Goal: Task Accomplishment & Management: Use online tool/utility

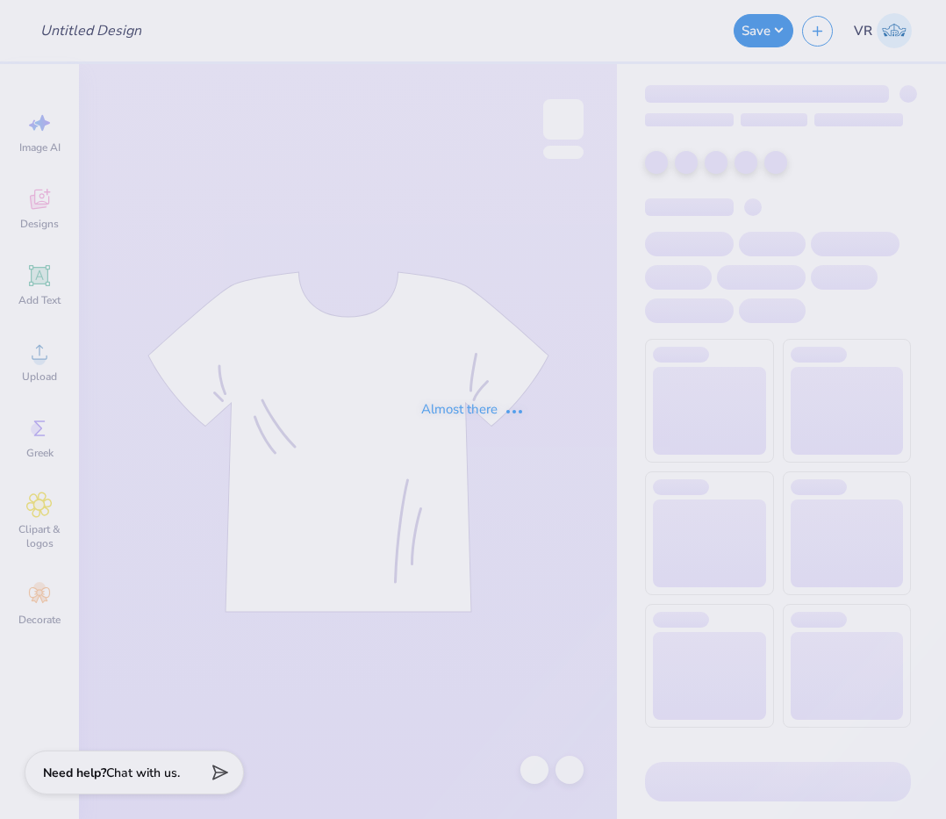
type input "[PERSON_NAME] : [GEOGRAPHIC_DATA][US_STATE]"
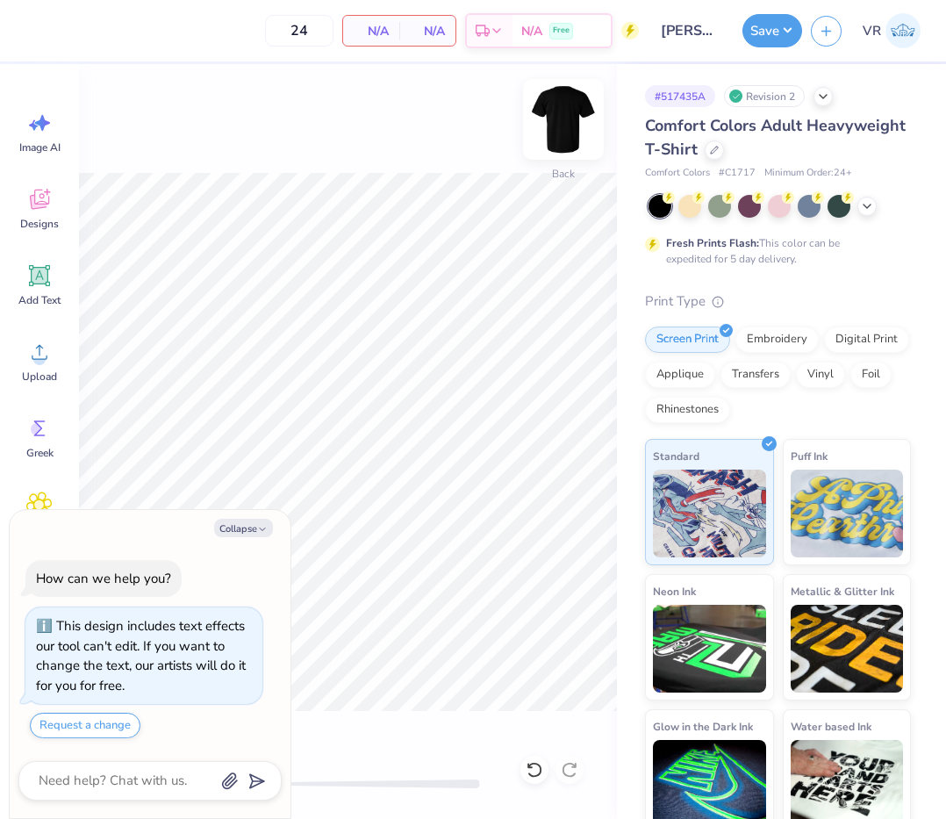
click at [557, 112] on img at bounding box center [564, 119] width 70 height 70
click at [222, 536] on button "Collapse" at bounding box center [243, 528] width 59 height 18
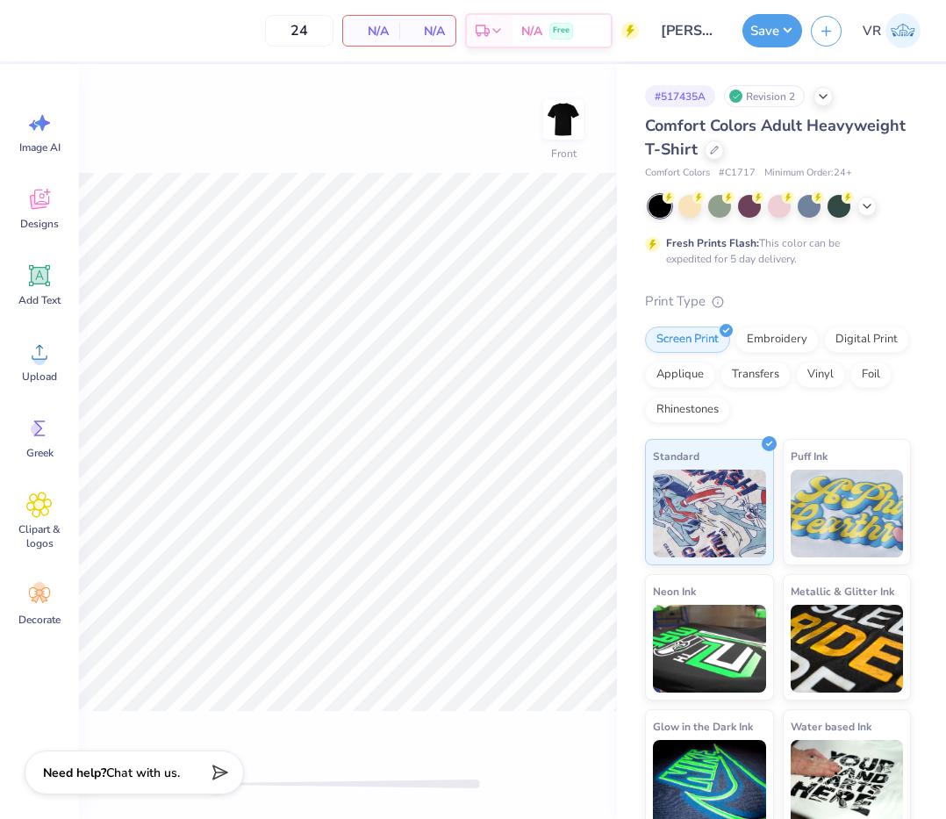
type textarea "x"
click at [20, 350] on div "Upload" at bounding box center [39, 361] width 63 height 66
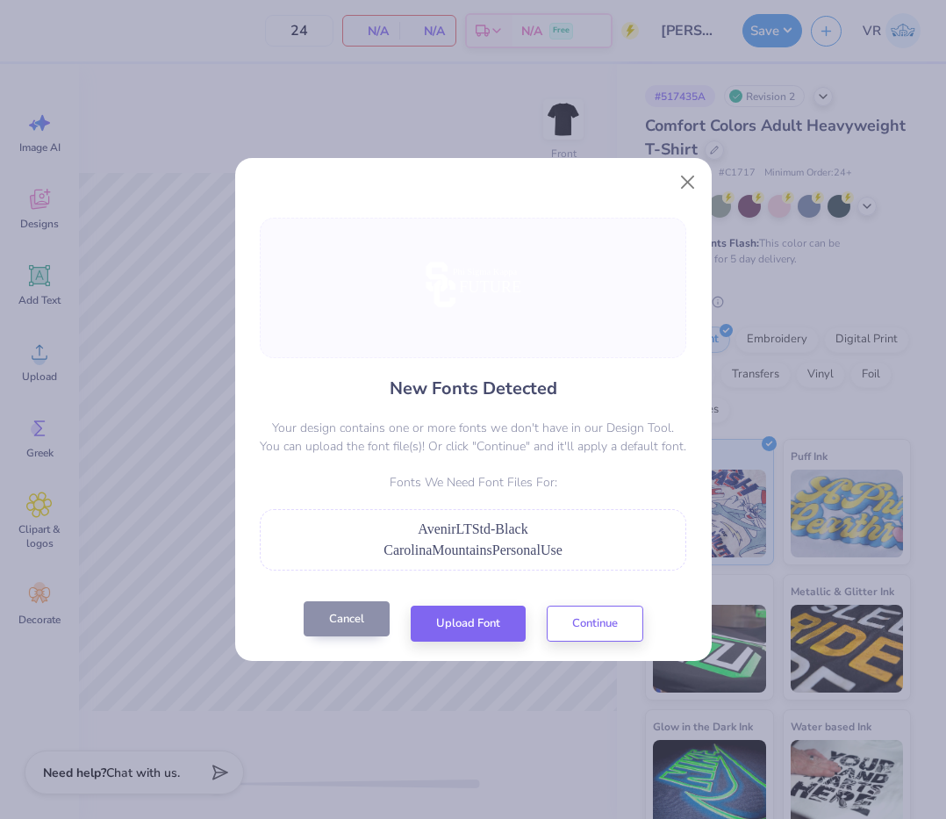
click at [361, 627] on button "Cancel" at bounding box center [347, 619] width 86 height 36
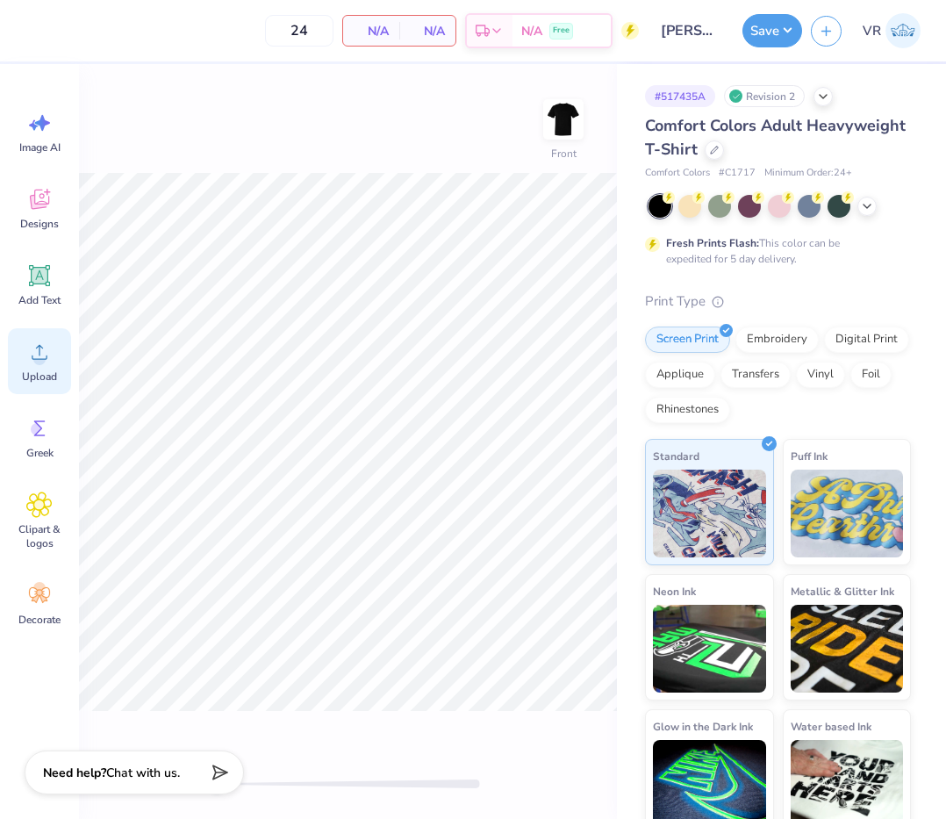
click at [44, 350] on icon at bounding box center [39, 352] width 26 height 26
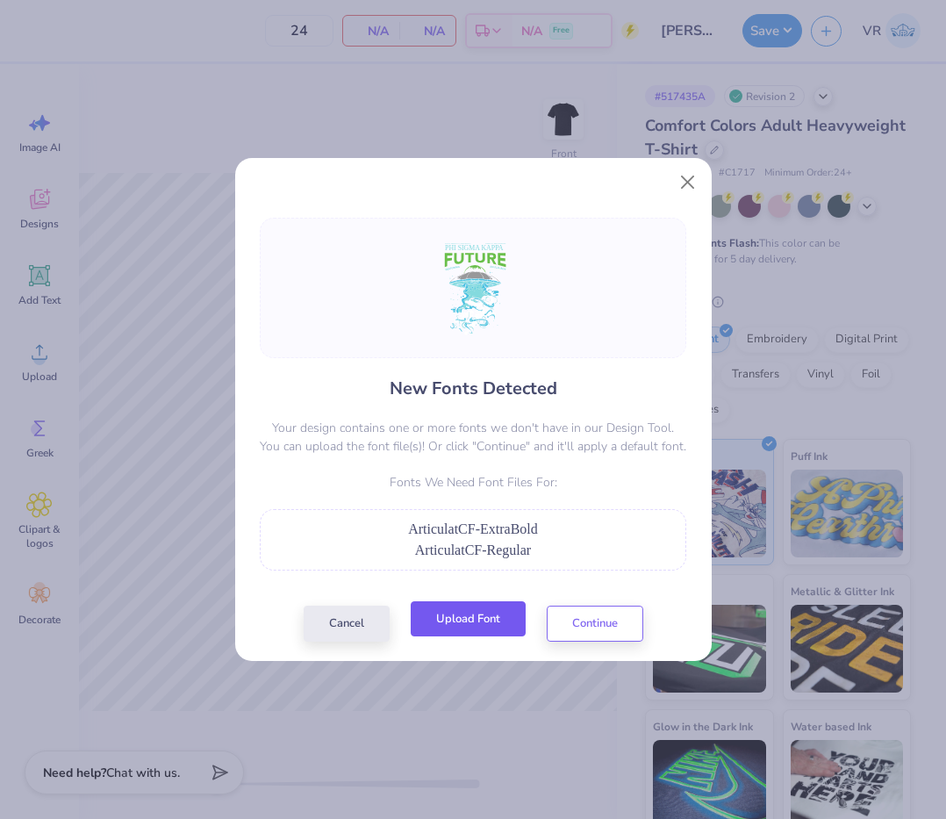
click at [485, 622] on button "Upload Font" at bounding box center [468, 619] width 115 height 36
drag, startPoint x: 410, startPoint y: 528, endPoint x: 541, endPoint y: 524, distance: 130.9
click at [541, 524] on div "ArticulatCF-ExtraBold" at bounding box center [473, 529] width 407 height 21
click at [480, 615] on button "Upload Font" at bounding box center [468, 619] width 115 height 36
click at [493, 607] on button "Upload Font" at bounding box center [468, 619] width 115 height 36
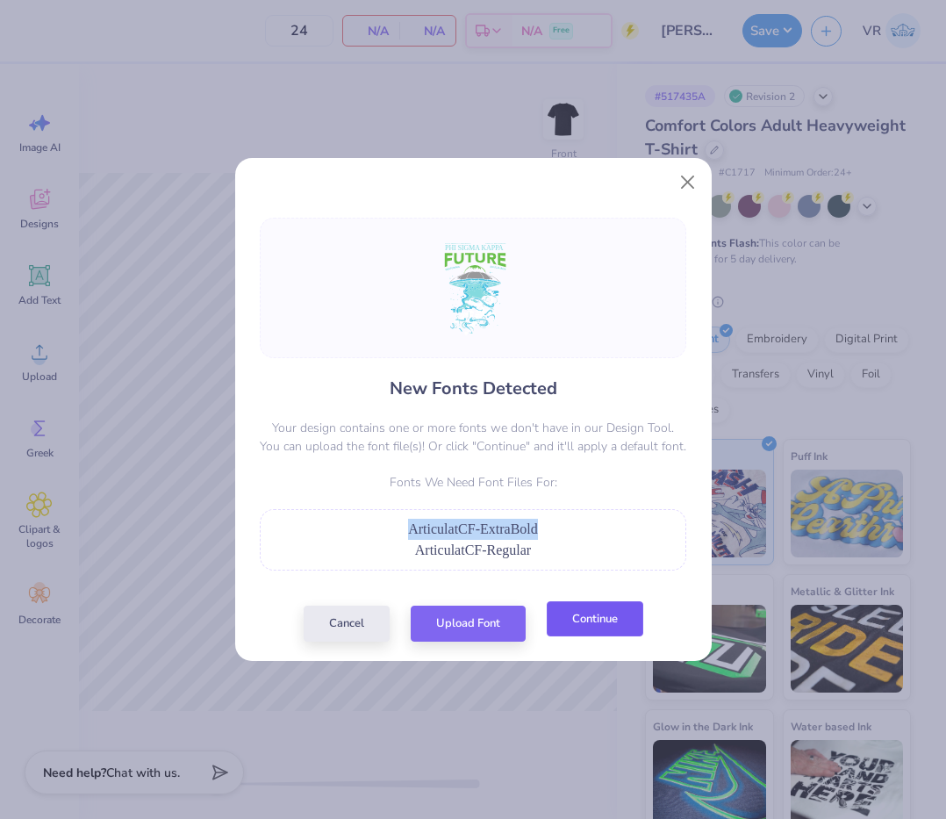
click at [569, 634] on button "Continue" at bounding box center [595, 619] width 97 height 36
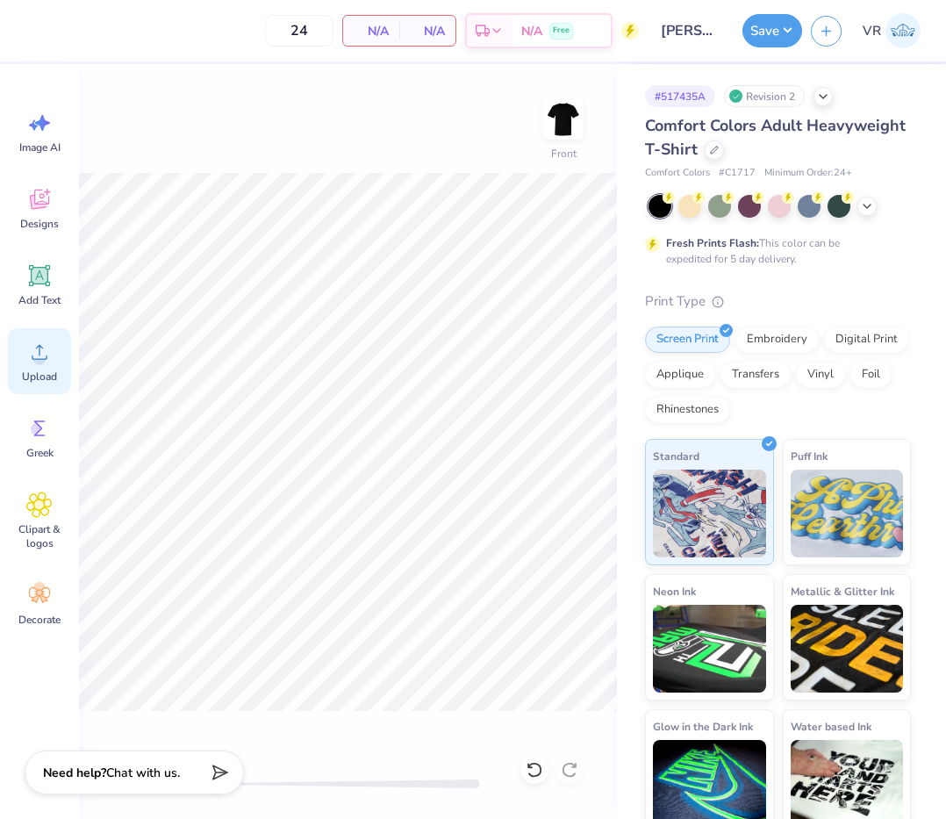
click at [25, 362] on div "Upload" at bounding box center [39, 361] width 63 height 66
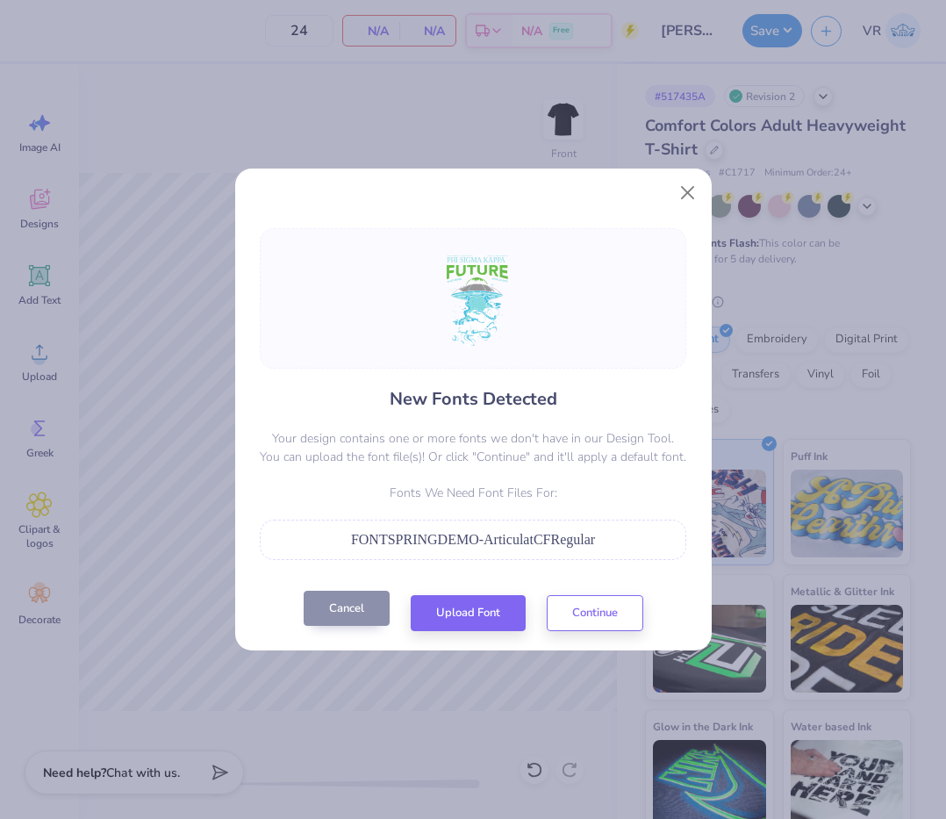
click at [353, 610] on button "Cancel" at bounding box center [347, 609] width 86 height 36
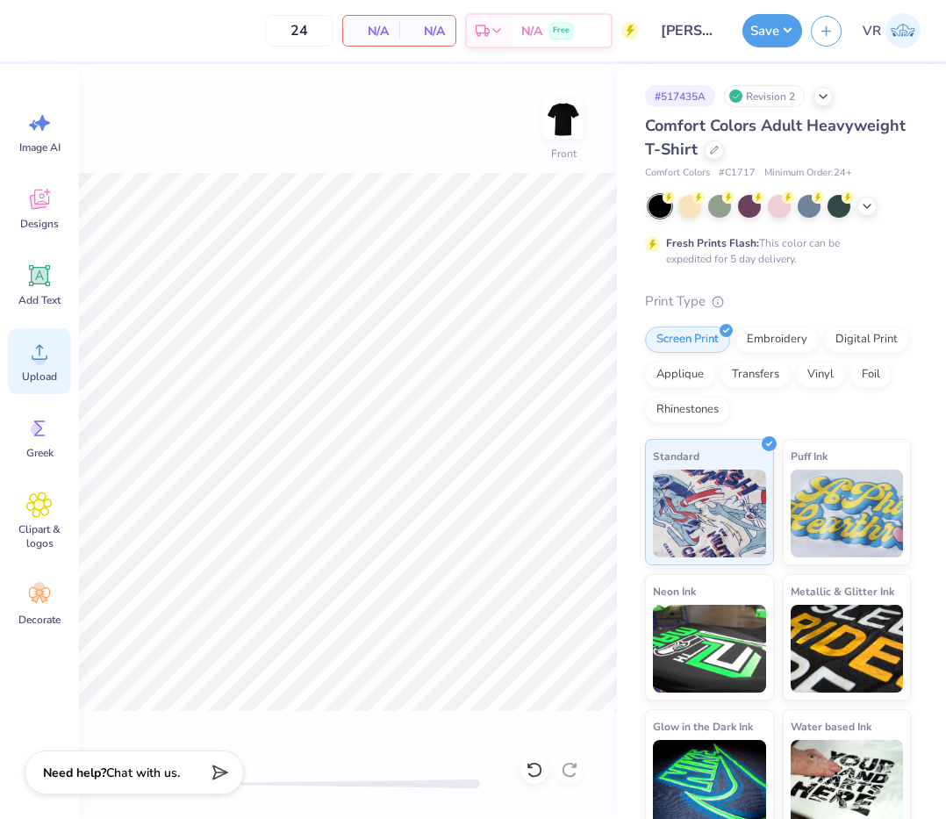
click at [35, 361] on circle at bounding box center [39, 359] width 12 height 12
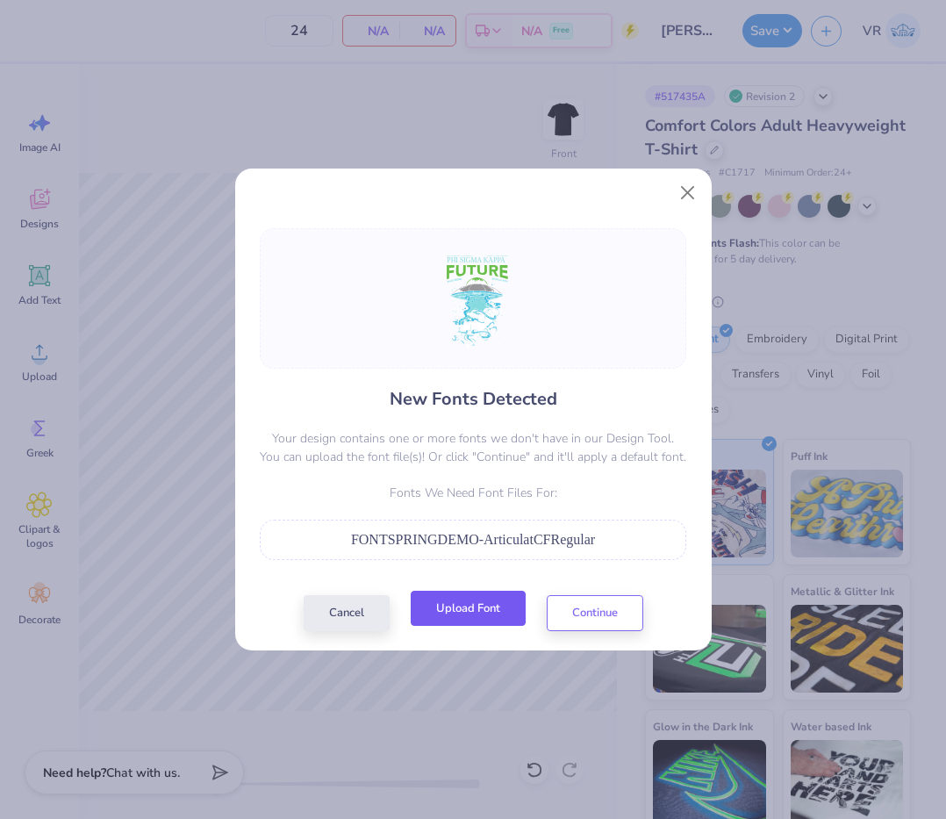
click at [482, 607] on button "Upload Font" at bounding box center [468, 609] width 115 height 36
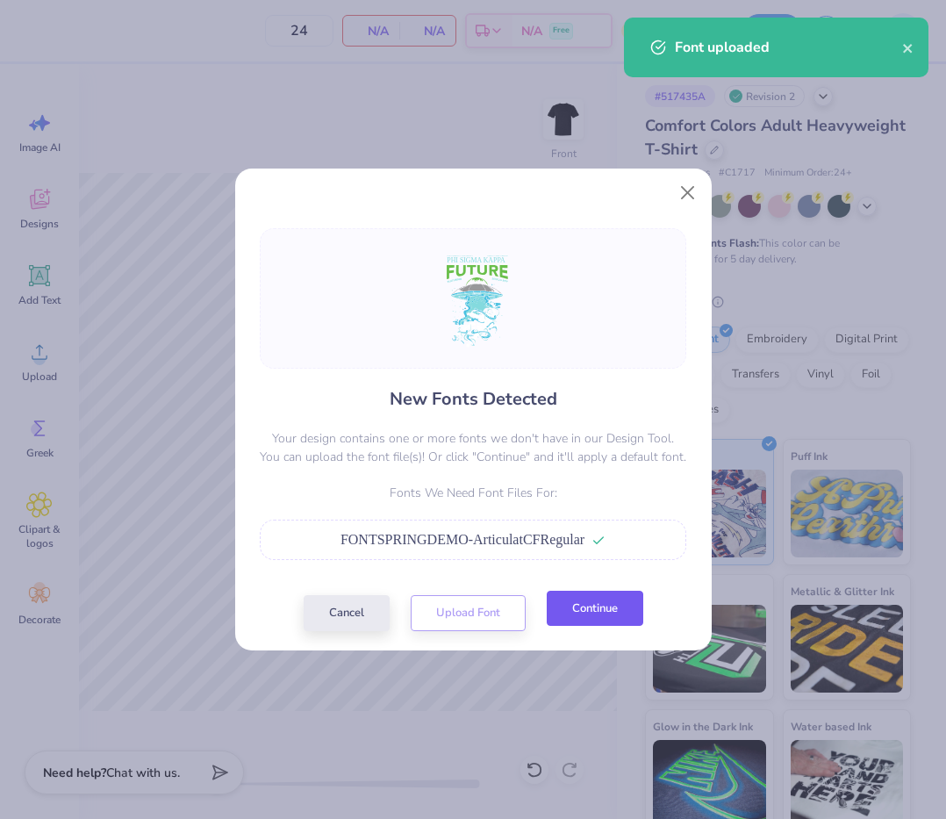
click at [575, 606] on button "Continue" at bounding box center [595, 609] width 97 height 36
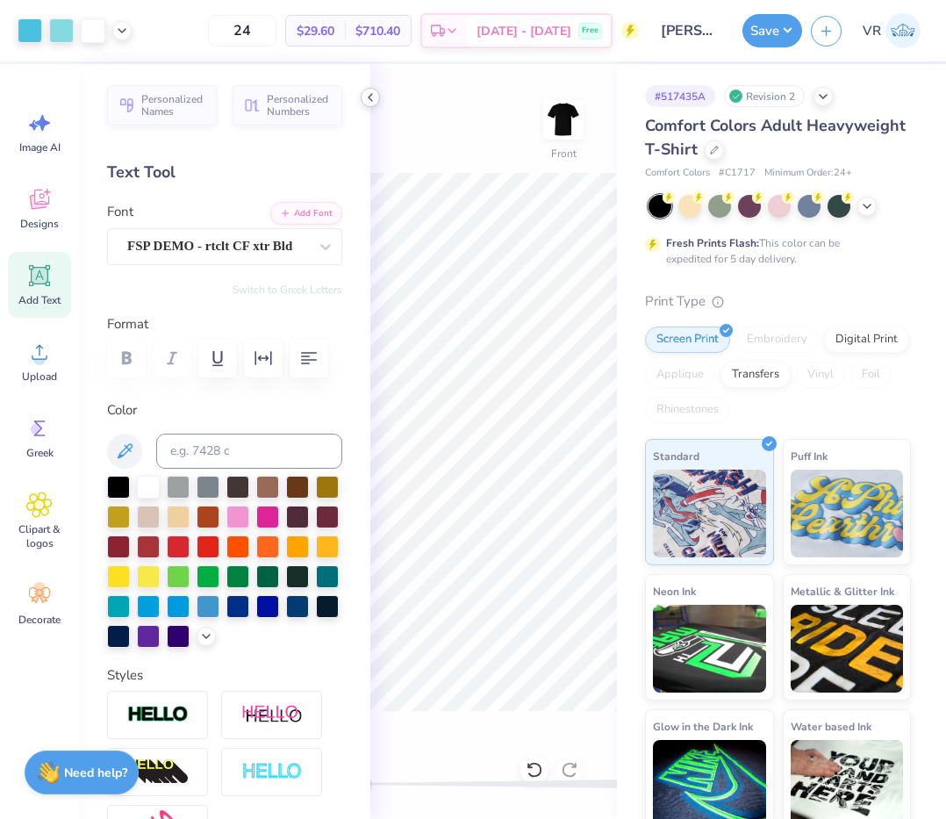
click at [368, 95] on icon at bounding box center [370, 97] width 14 height 14
click at [370, 94] on icon at bounding box center [370, 97] width 14 height 14
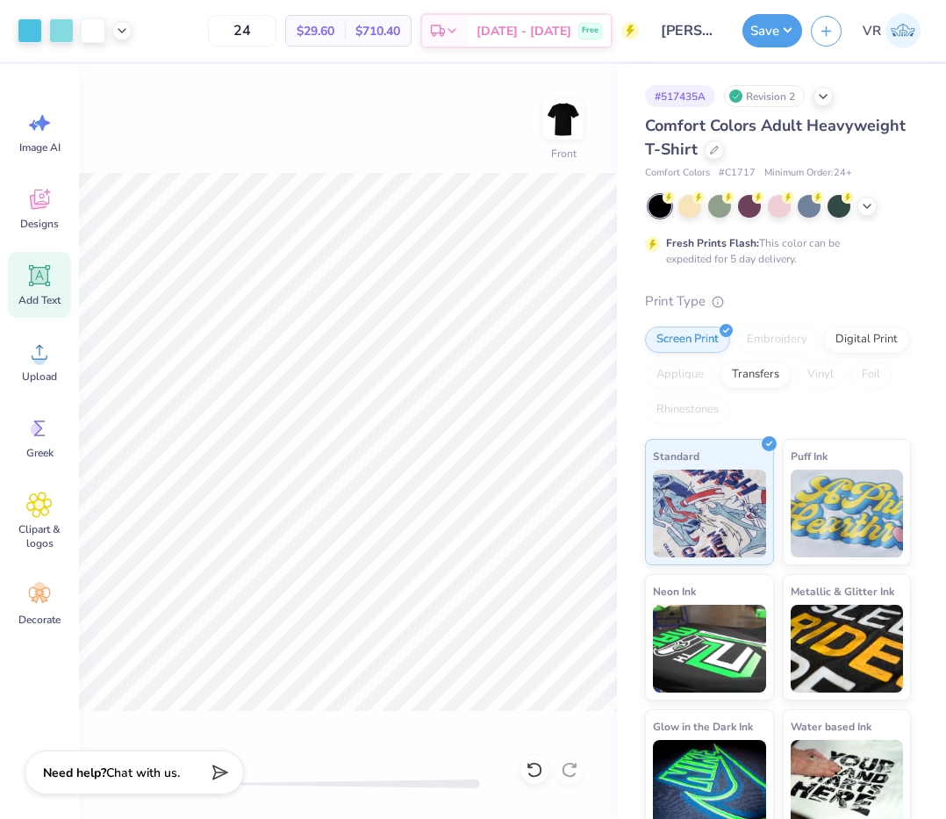
click at [550, 754] on div "Front" at bounding box center [348, 441] width 538 height 755
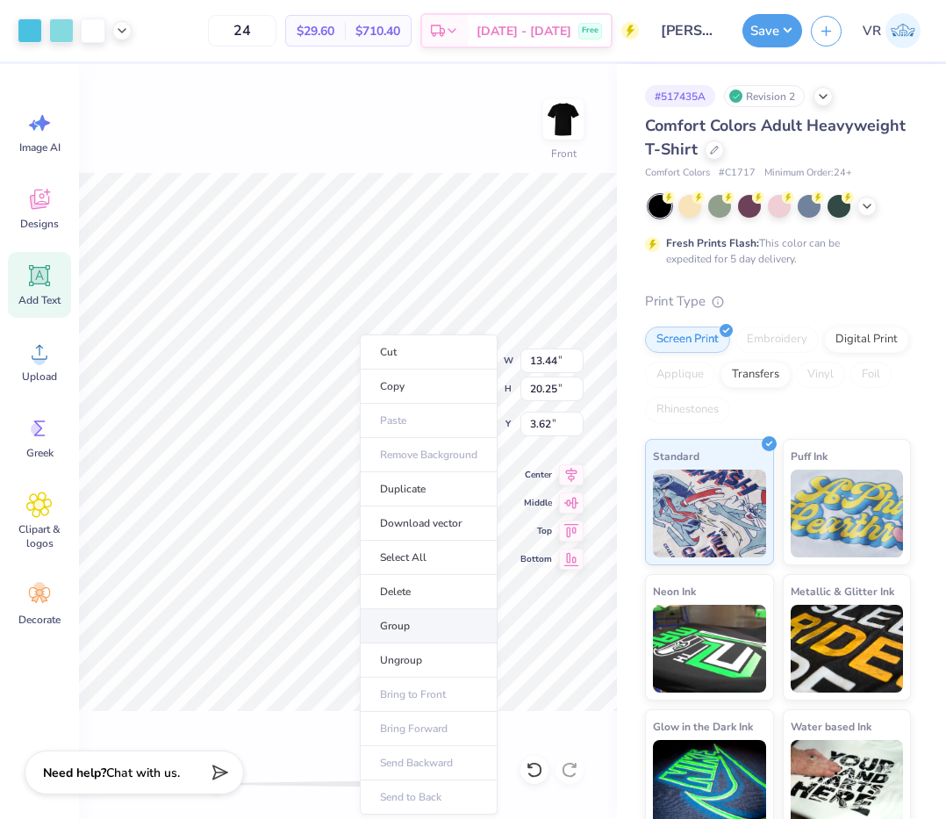
click at [417, 619] on li "Group" at bounding box center [429, 626] width 138 height 34
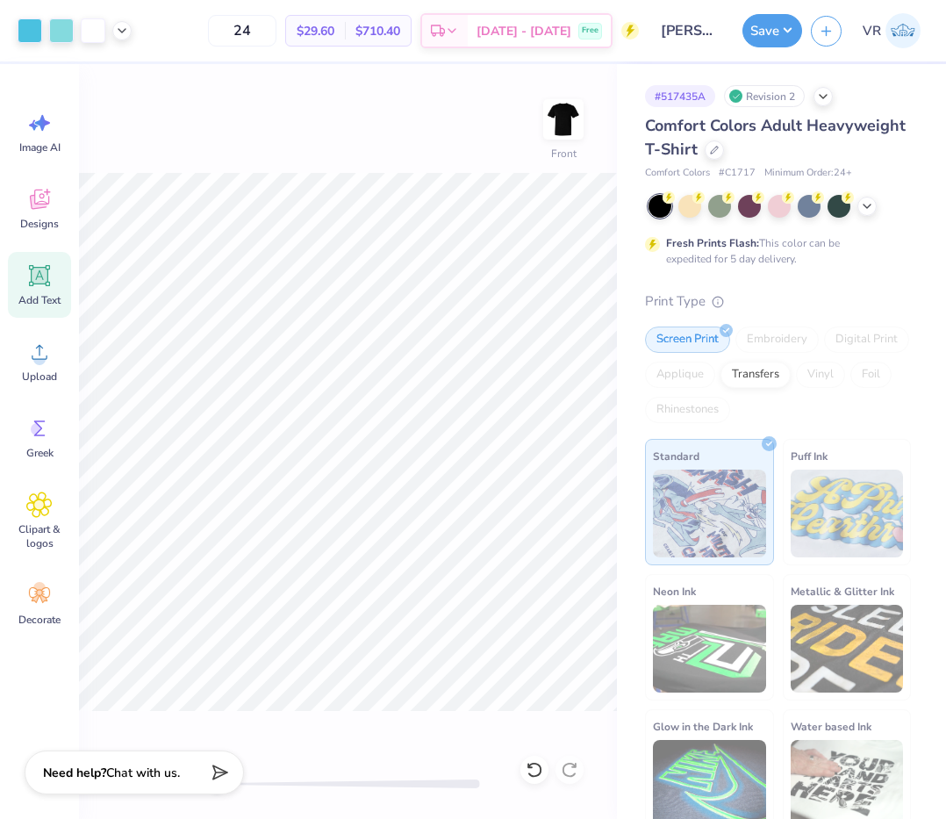
click at [475, 586] on div "Front" at bounding box center [348, 441] width 538 height 755
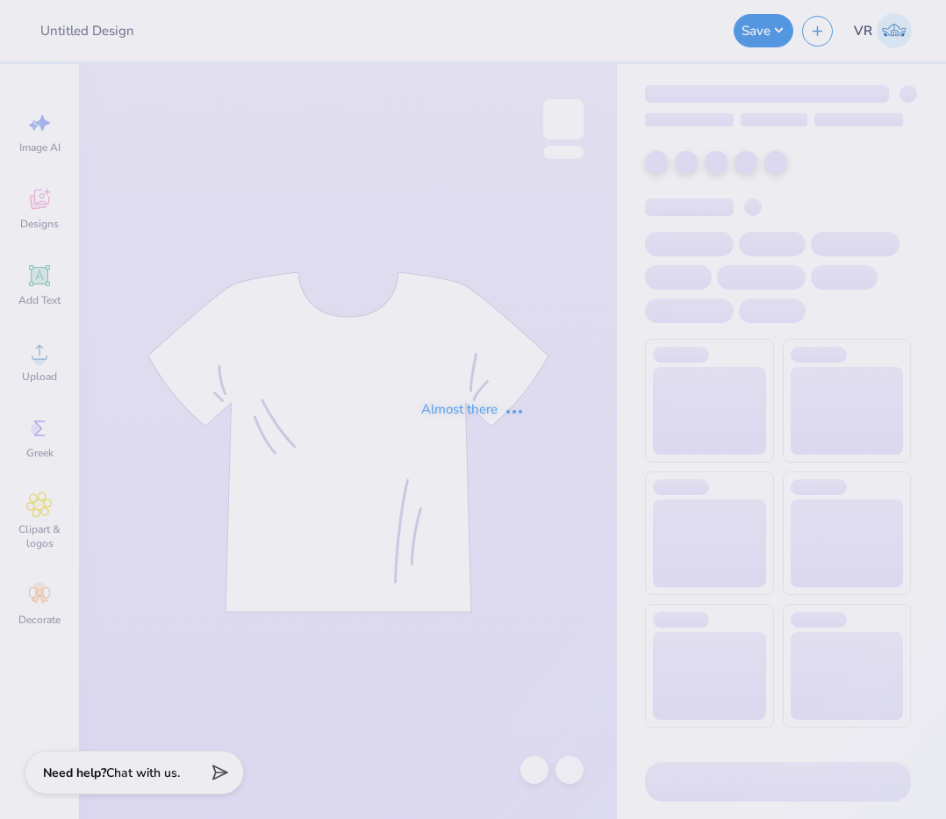
type input "[PERSON_NAME] : [GEOGRAPHIC_DATA][US_STATE]"
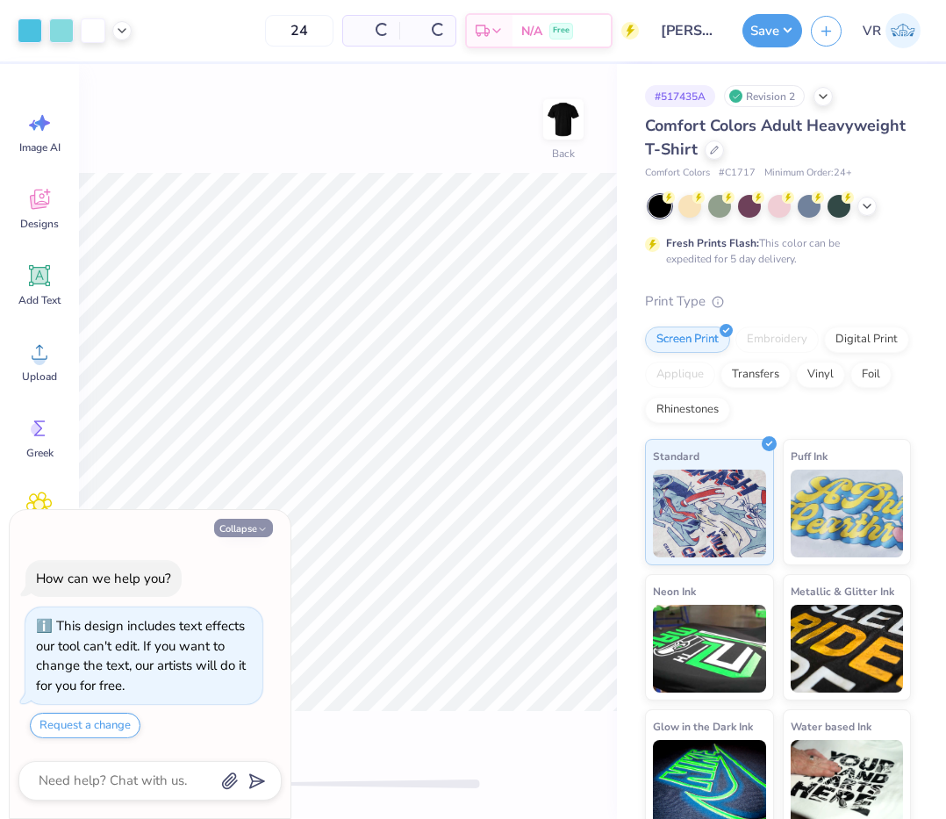
click at [239, 528] on button "Collapse" at bounding box center [243, 528] width 59 height 18
type textarea "x"
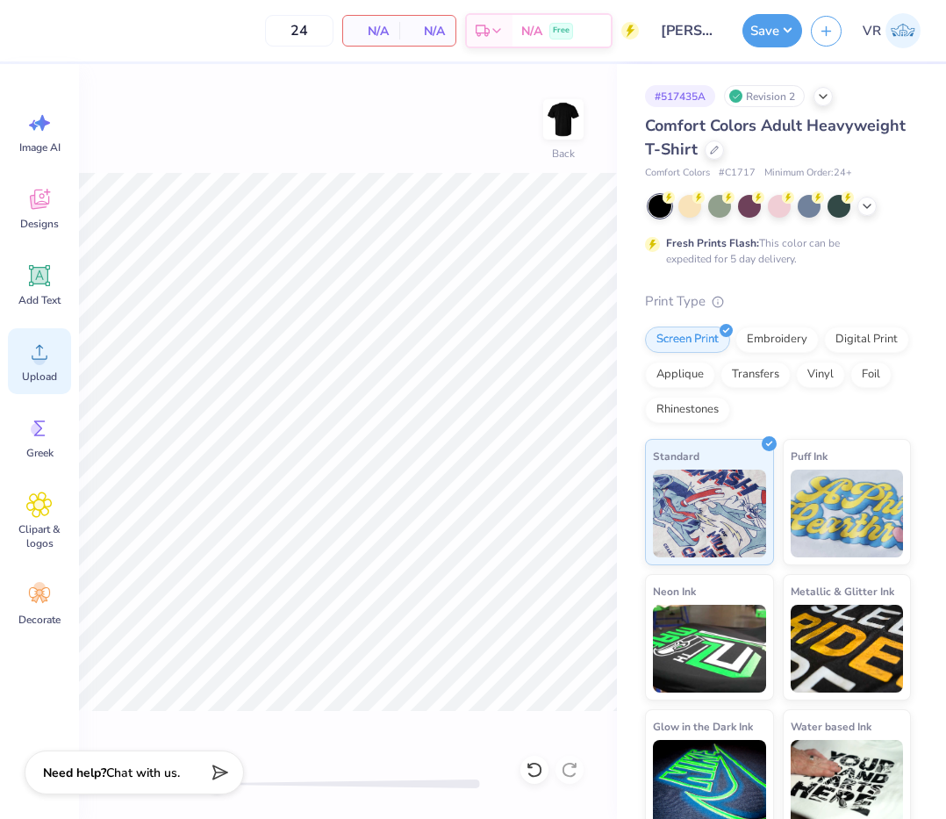
click at [54, 361] on div "Upload" at bounding box center [39, 361] width 63 height 66
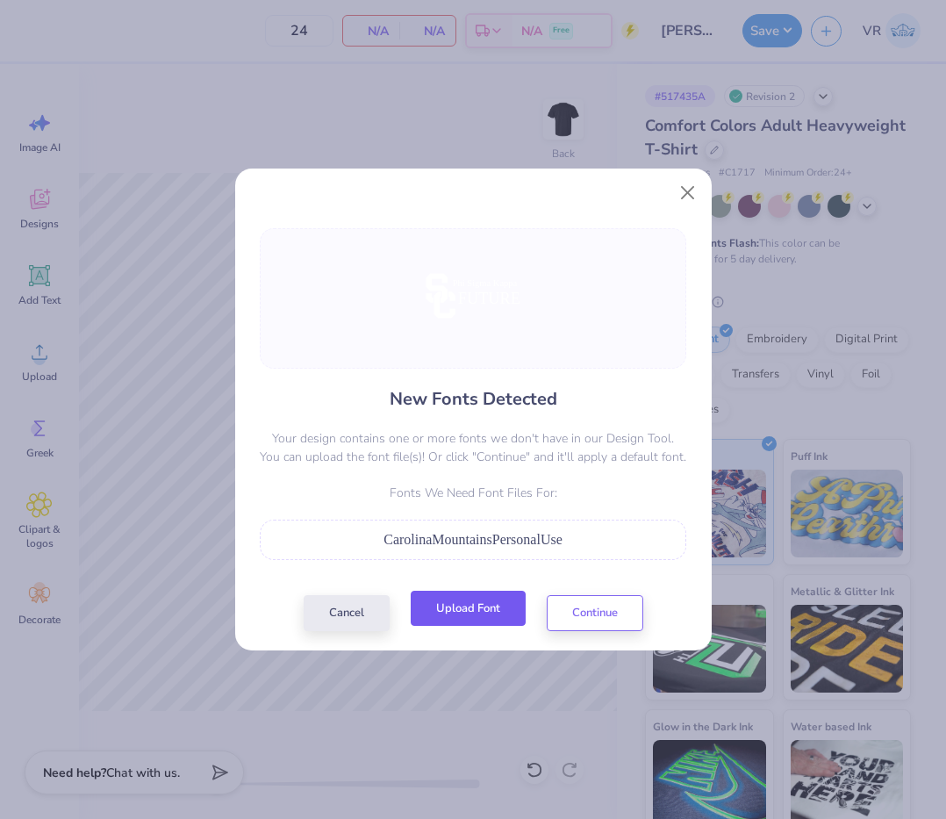
click at [451, 610] on button "Upload Font" at bounding box center [468, 609] width 115 height 36
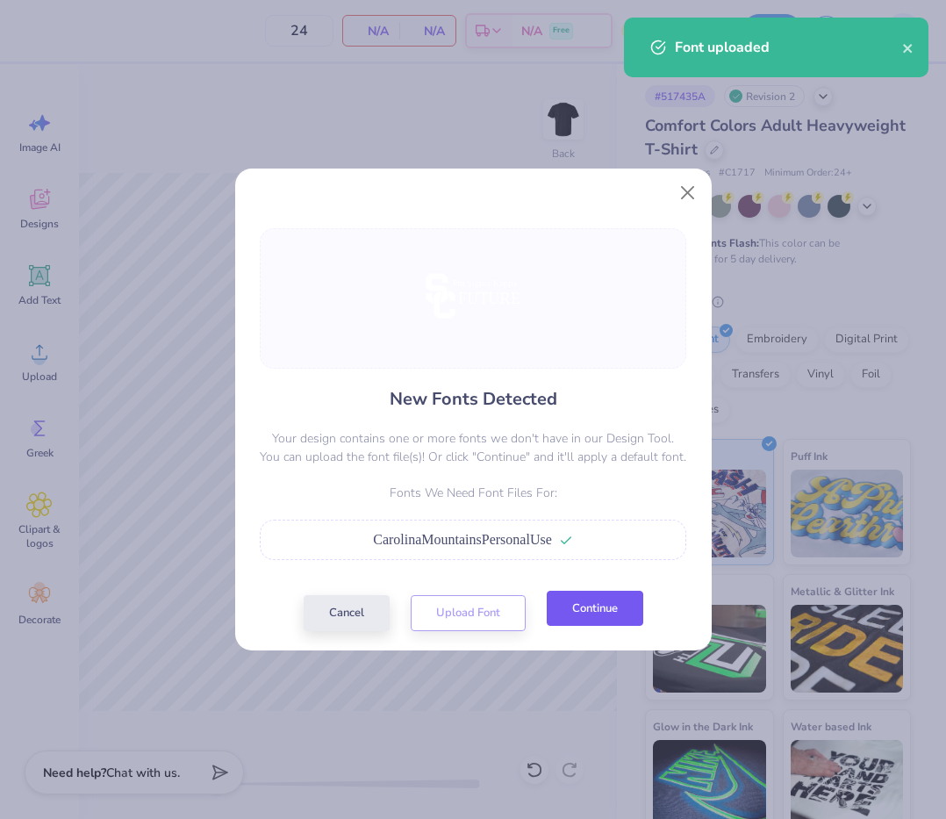
click at [602, 614] on button "Continue" at bounding box center [595, 609] width 97 height 36
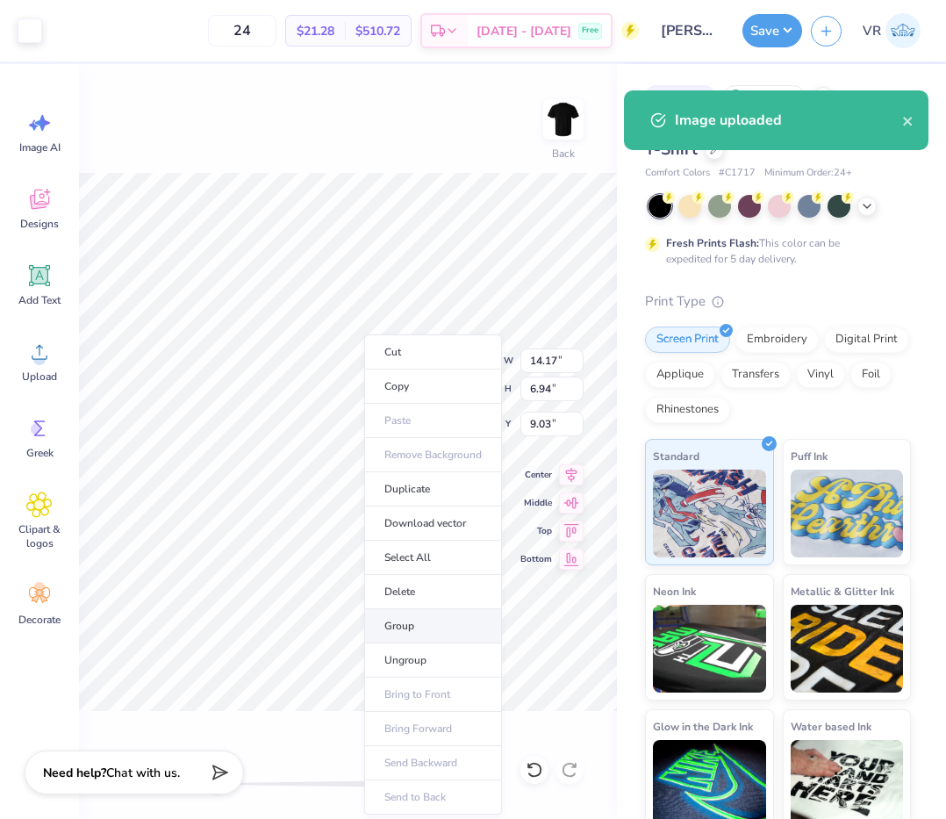
click at [425, 636] on li "Group" at bounding box center [433, 626] width 138 height 34
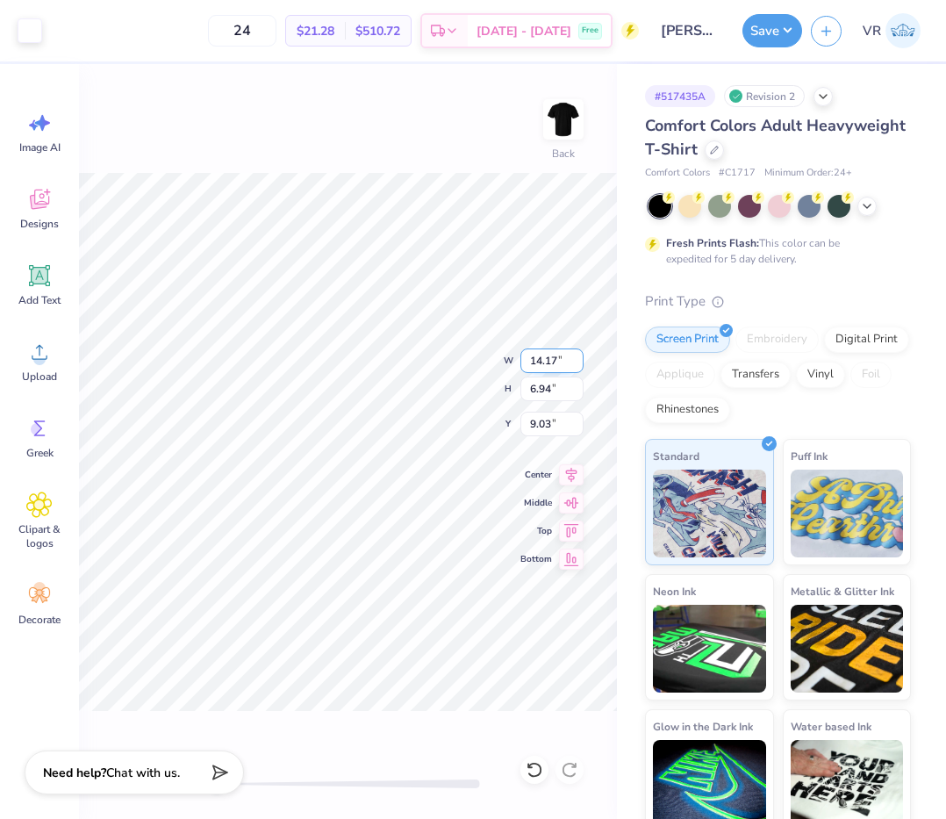
click at [558, 362] on input "14.17" at bounding box center [552, 361] width 63 height 25
type input "3.50"
type input "1.71"
type input "11.64"
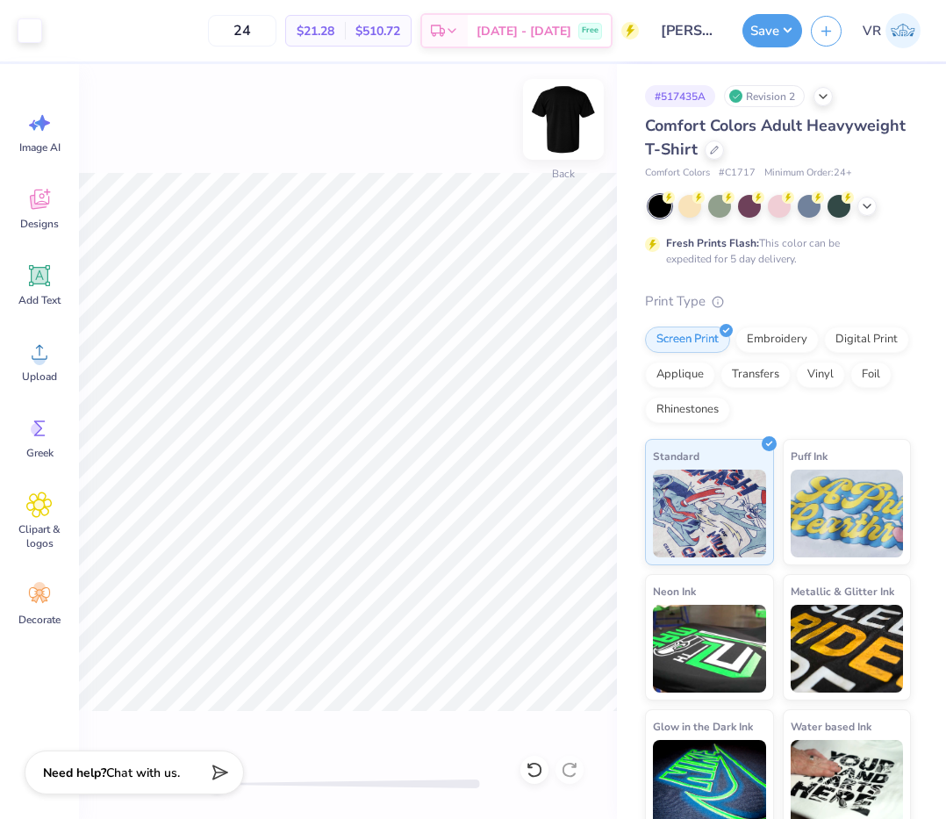
click at [560, 130] on img at bounding box center [564, 119] width 70 height 70
click at [54, 376] on span "Upload" at bounding box center [39, 377] width 35 height 14
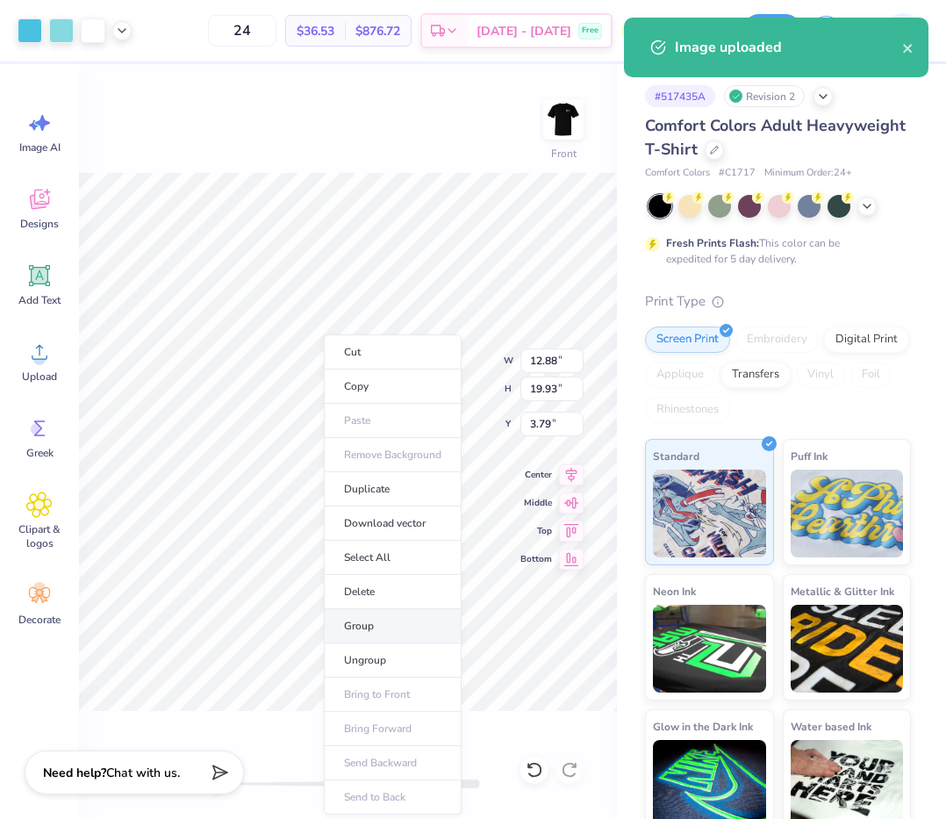
click at [367, 629] on li "Group" at bounding box center [393, 626] width 138 height 34
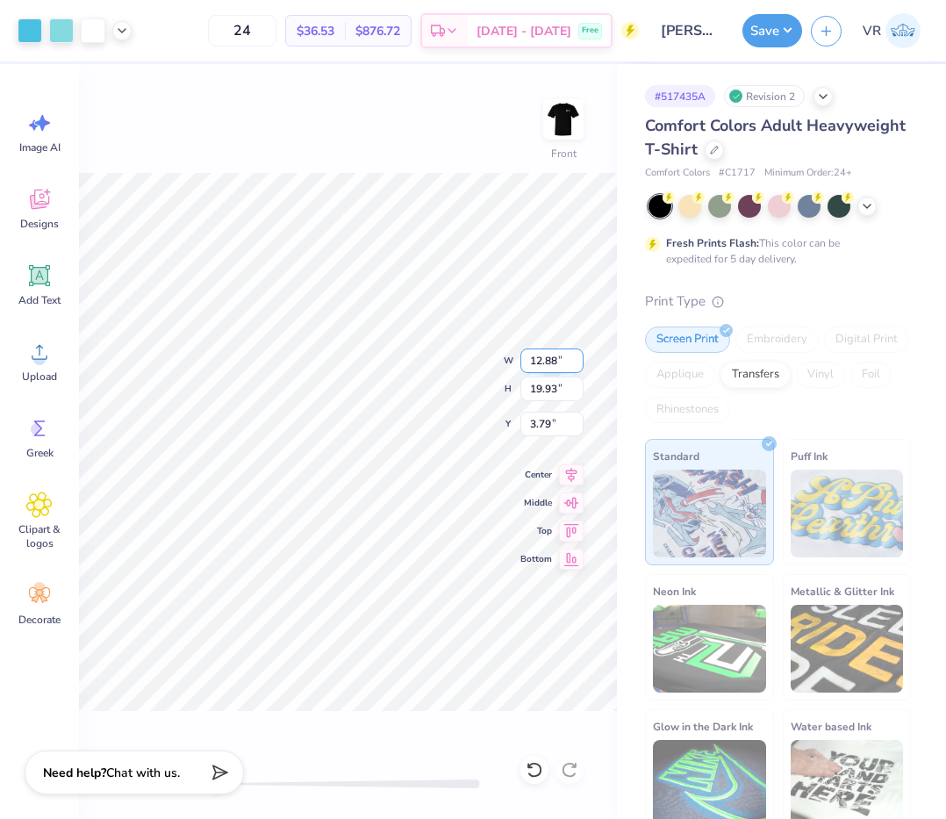
click at [554, 367] on input "12.88" at bounding box center [552, 361] width 63 height 25
click at [550, 392] on input "19.93" at bounding box center [552, 389] width 63 height 25
type input "15"
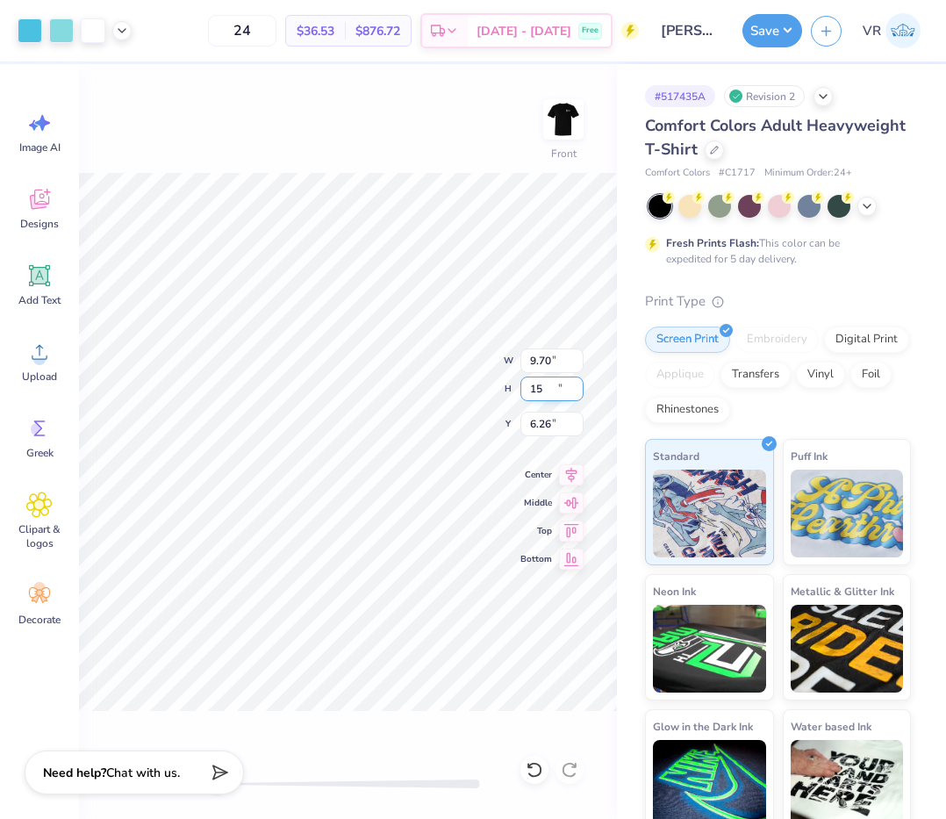
type input "9.70"
type input "15.00"
click at [557, 418] on input "6.26" at bounding box center [552, 424] width 63 height 25
type input "3"
click at [119, 32] on icon at bounding box center [122, 29] width 14 height 14
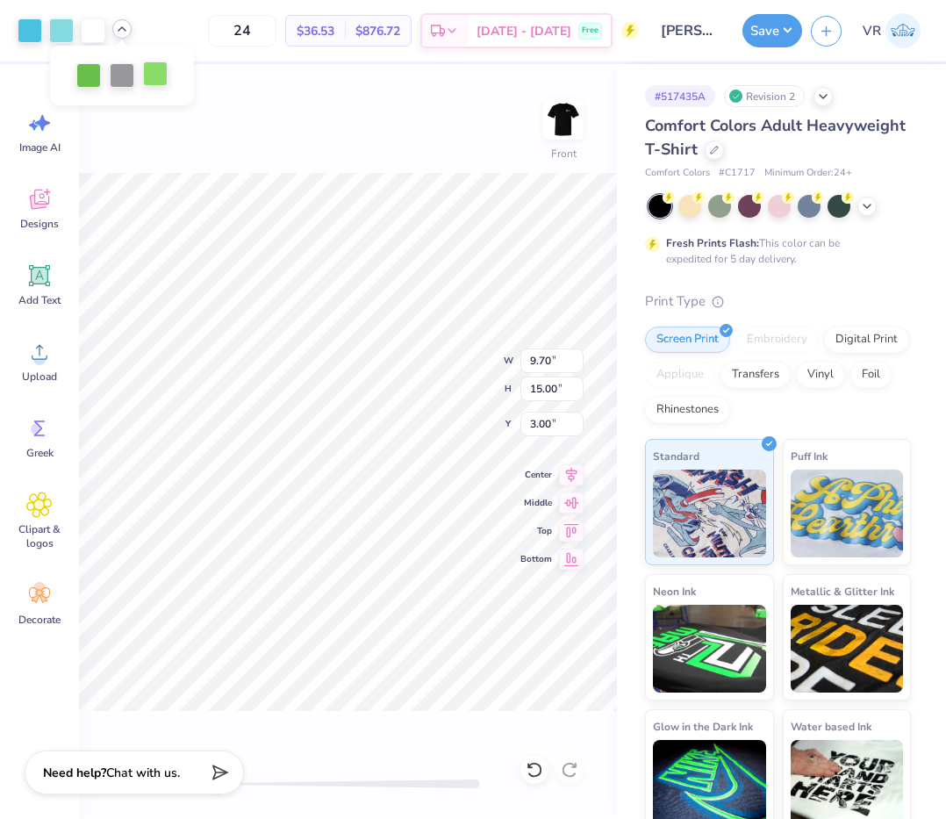
click at [162, 77] on div at bounding box center [155, 73] width 25 height 25
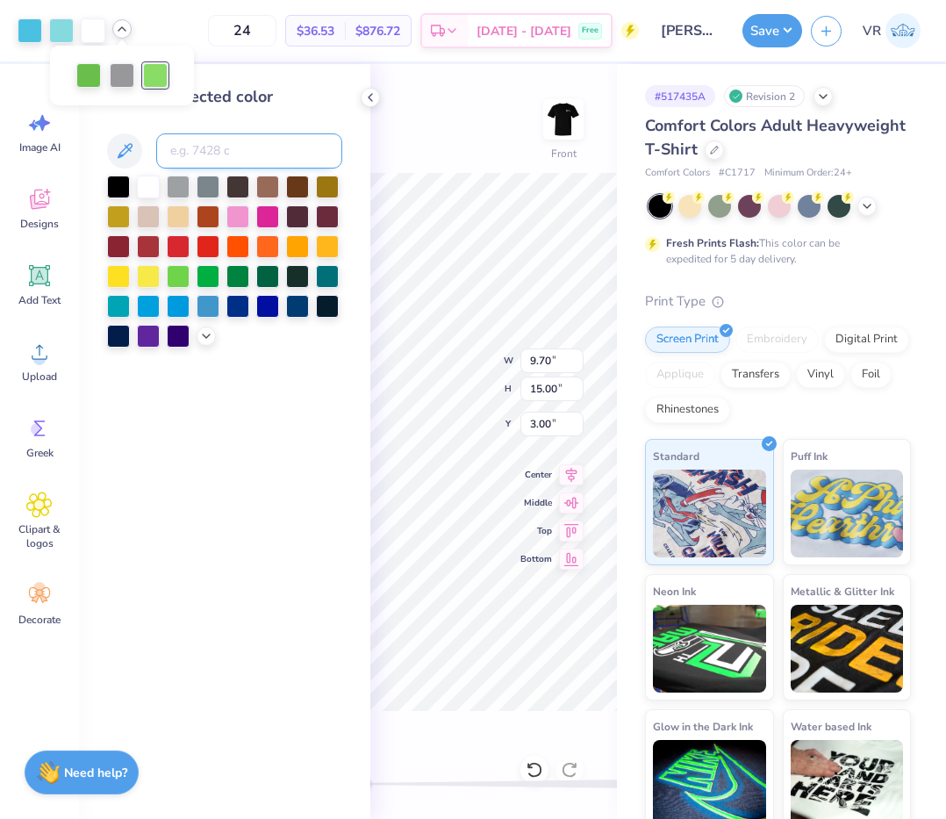
click at [224, 155] on input at bounding box center [249, 150] width 186 height 35
type input "360"
click at [369, 97] on icon at bounding box center [370, 97] width 14 height 14
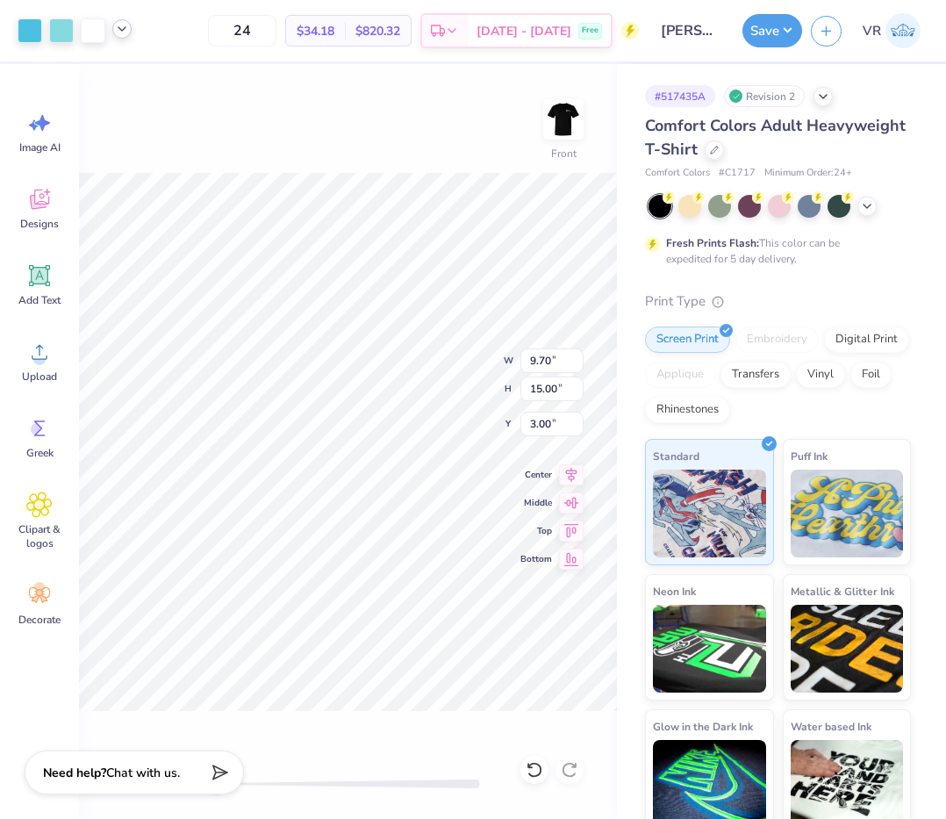
click at [124, 33] on icon at bounding box center [122, 29] width 14 height 14
click at [262, 127] on div "Front W 9.70 9.70 " H 15.00 15.00 " Y 3.00 3.00 " Center Middle Top Bottom" at bounding box center [348, 441] width 538 height 755
click at [769, 29] on button "Save" at bounding box center [773, 27] width 60 height 33
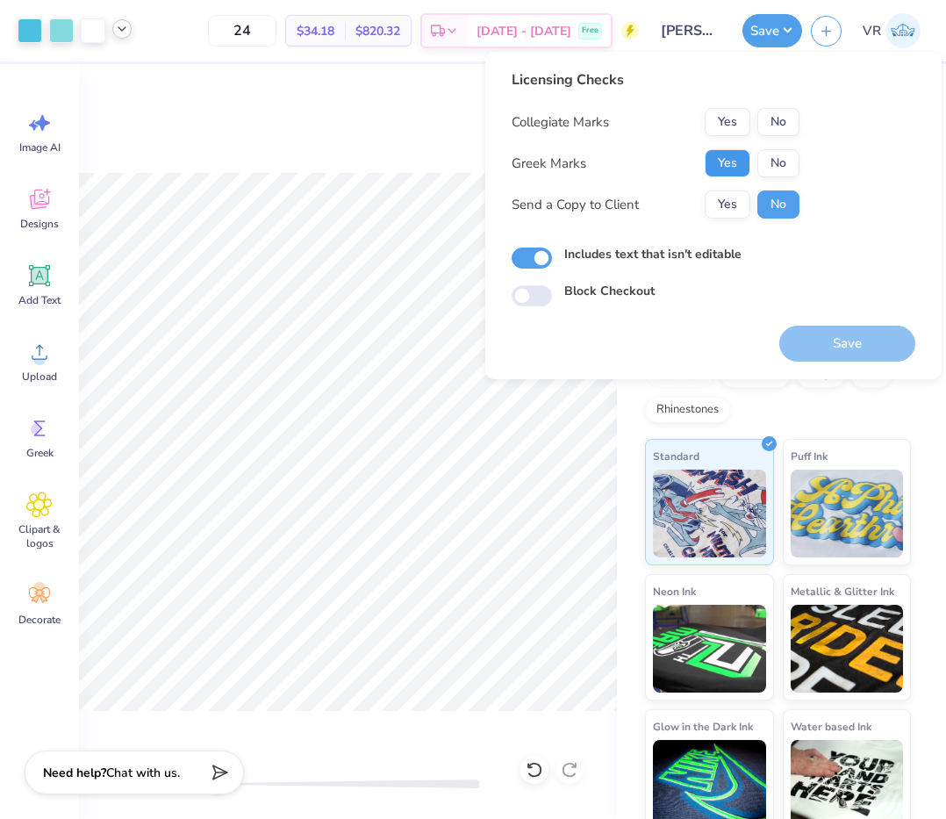
click at [728, 162] on button "Yes" at bounding box center [728, 163] width 46 height 28
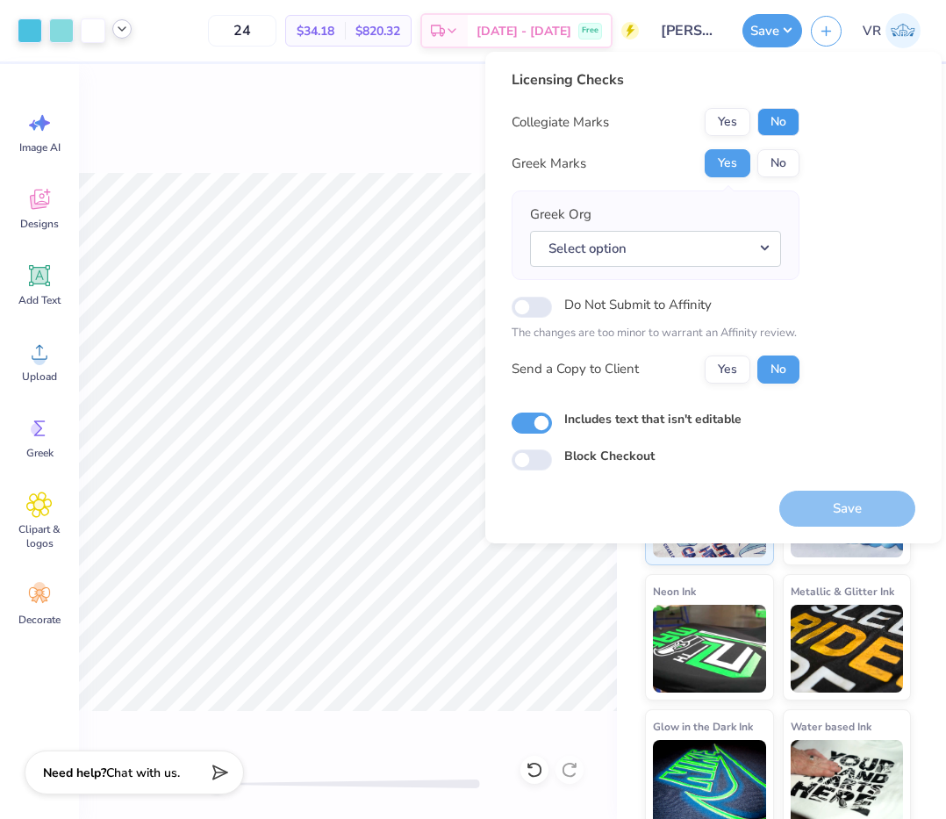
click at [775, 131] on button "No" at bounding box center [779, 122] width 42 height 28
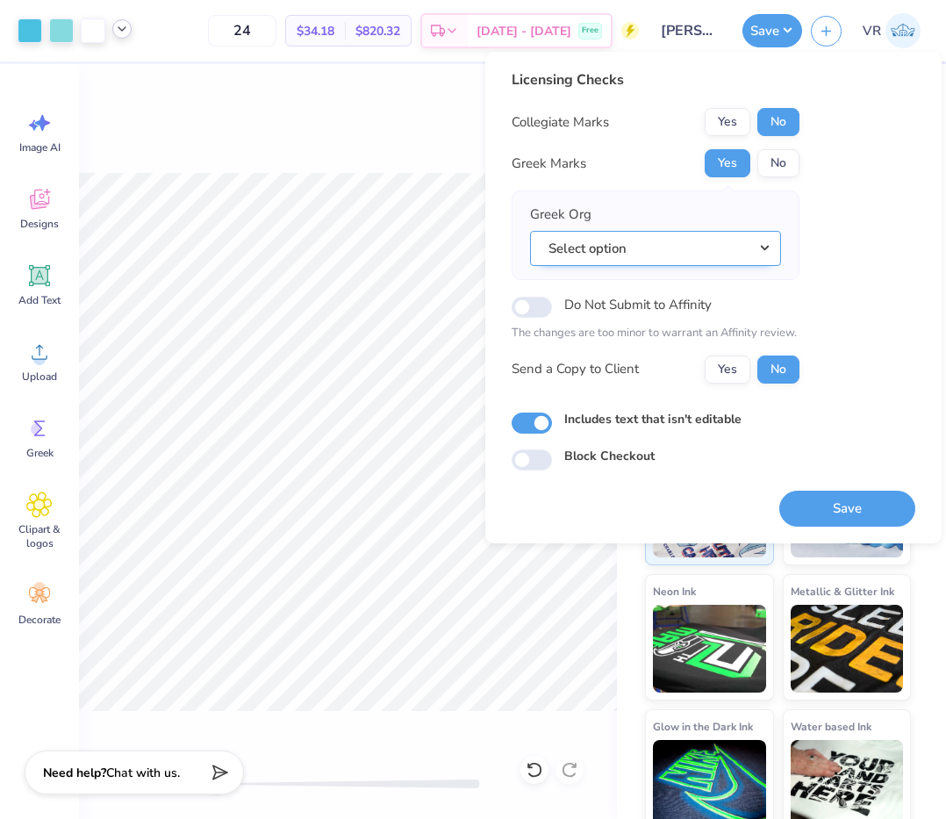
click at [611, 239] on button "Select option" at bounding box center [655, 249] width 251 height 36
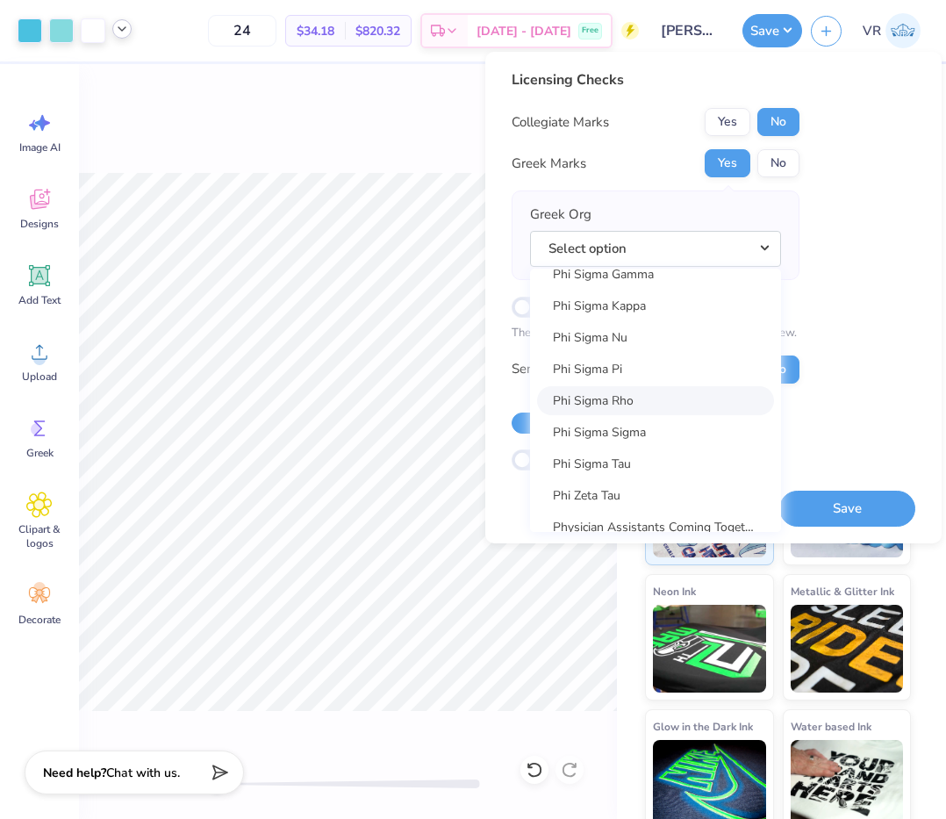
scroll to position [9736, 0]
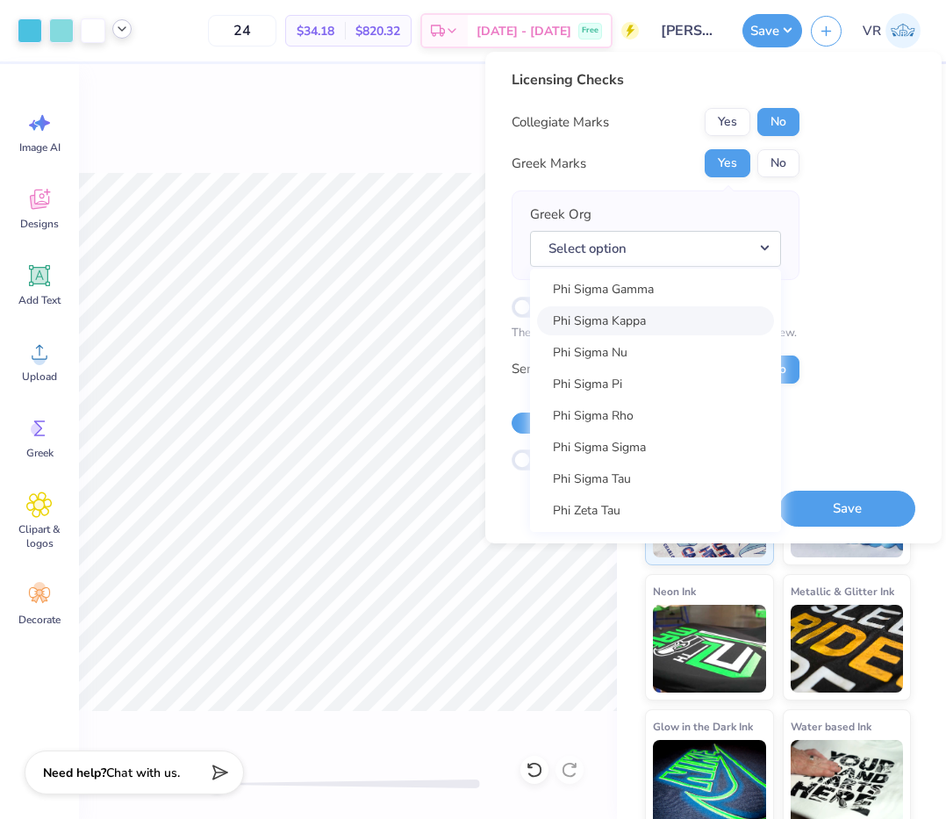
click at [649, 320] on link "Phi Sigma Kappa" at bounding box center [655, 320] width 237 height 29
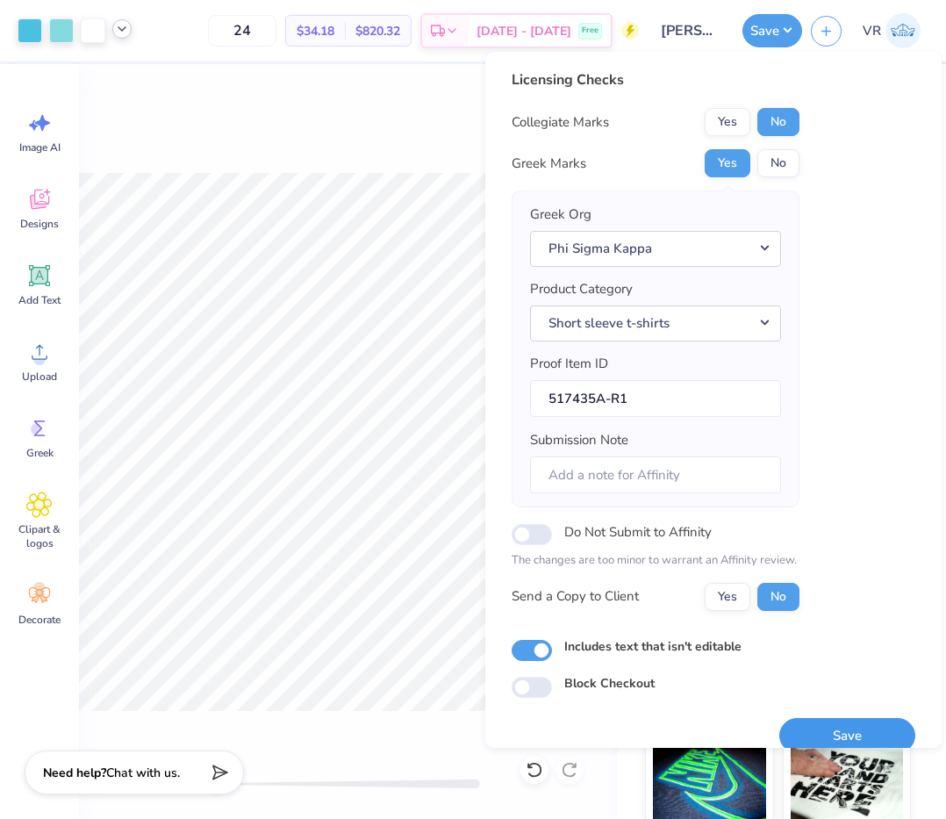
click at [836, 724] on button "Save" at bounding box center [848, 736] width 136 height 36
